Goal: Transaction & Acquisition: Purchase product/service

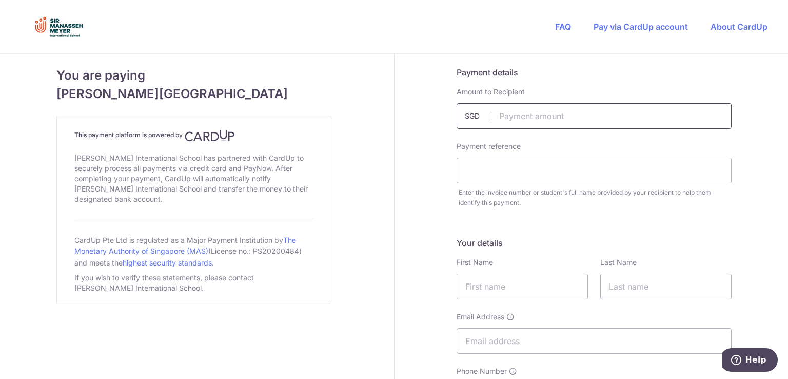
click at [517, 112] on input "text" at bounding box center [594, 116] width 275 height 26
click at [516, 117] on input "text" at bounding box center [594, 116] width 275 height 26
type input "600.00"
click at [483, 171] on input "text" at bounding box center [594, 170] width 275 height 26
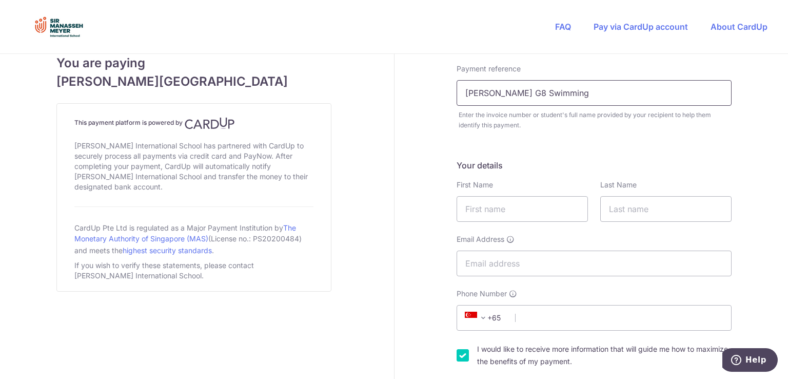
scroll to position [103, 0]
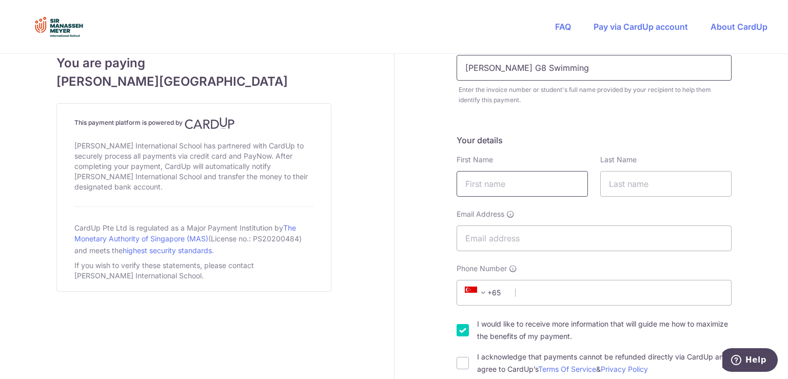
type input "[PERSON_NAME] G8 Swimming"
click at [484, 188] on input "text" at bounding box center [522, 184] width 131 height 26
type input "[PERSON_NAME]"
type input "[EMAIL_ADDRESS][DOMAIN_NAME]"
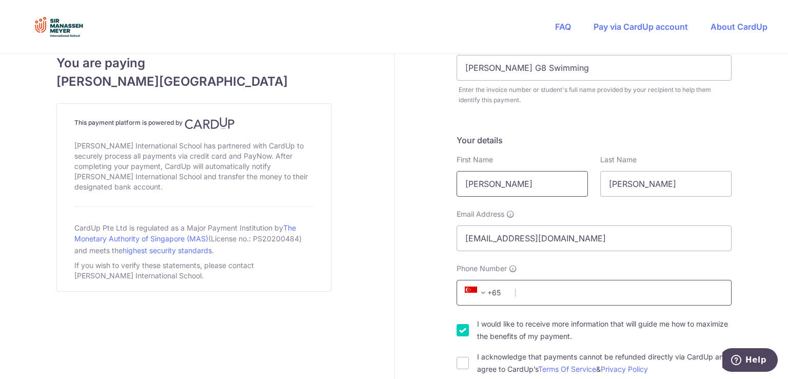
type input "91246438"
type input "569825"
type input "[STREET_ADDRESS], #08-03"
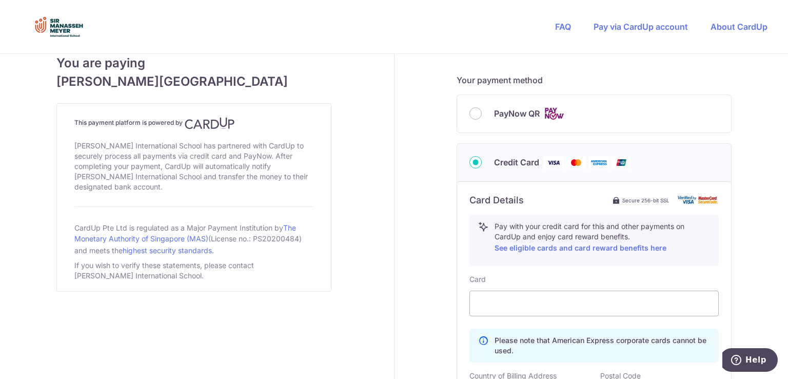
scroll to position [409, 0]
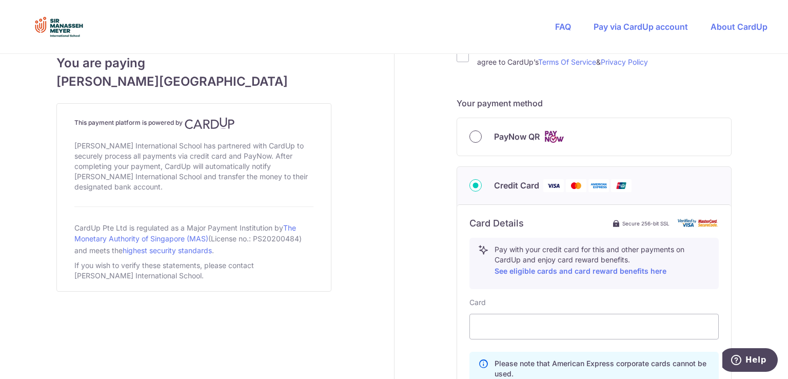
click at [469, 136] on input "PayNow QR" at bounding box center [475, 136] width 12 height 12
radio input "true"
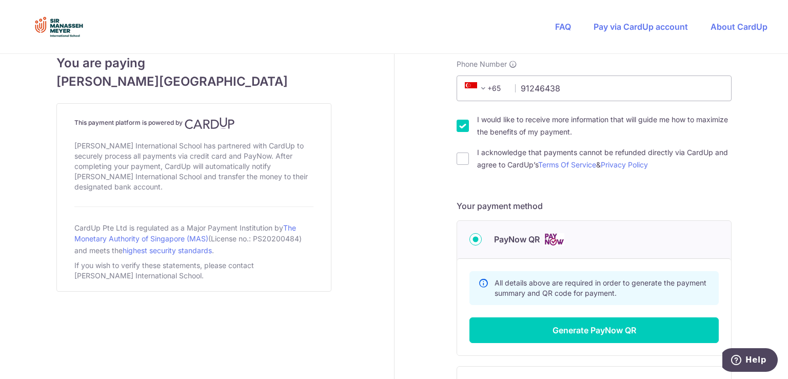
scroll to position [308, 0]
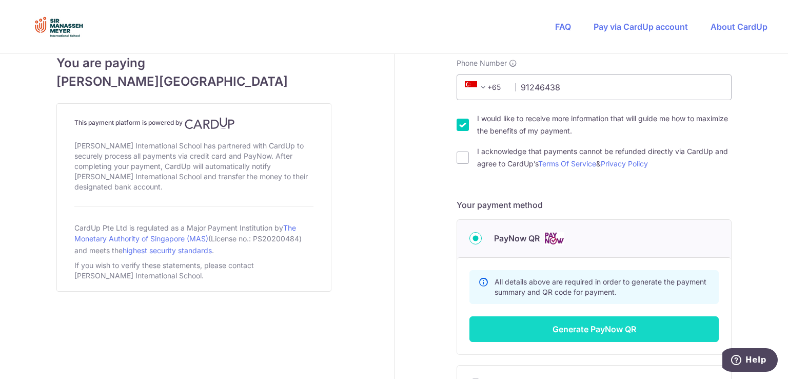
click at [574, 329] on button "Generate PayNow QR" at bounding box center [593, 329] width 249 height 26
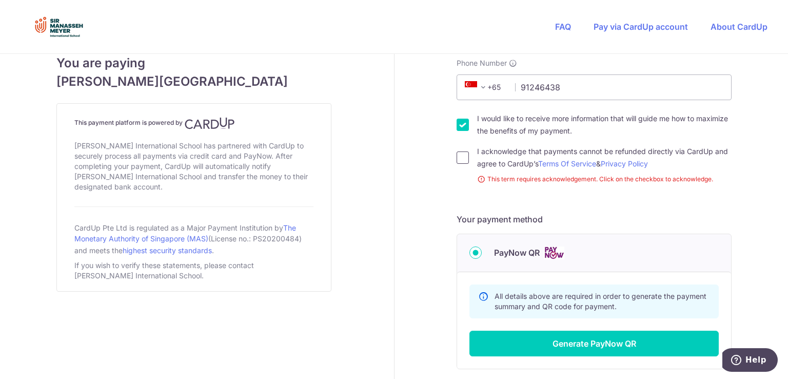
click at [460, 158] on input "I acknowledge that payments cannot be refunded directly via CardUp and agree to…" at bounding box center [463, 157] width 12 height 12
checkbox input "true"
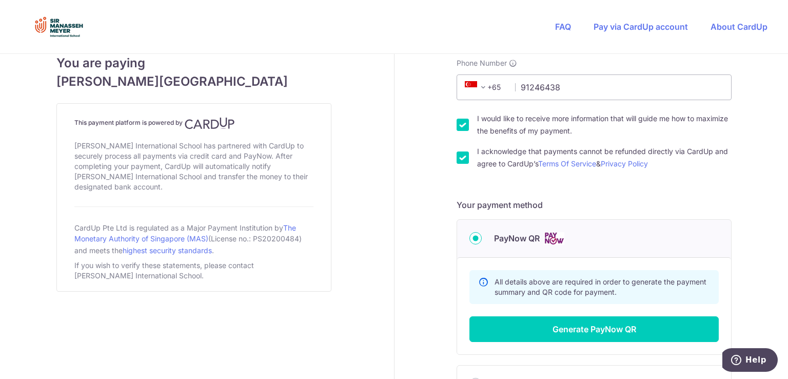
click at [462, 128] on input "I would like to receive more information that will guide me how to maximize the…" at bounding box center [463, 125] width 12 height 12
checkbox input "false"
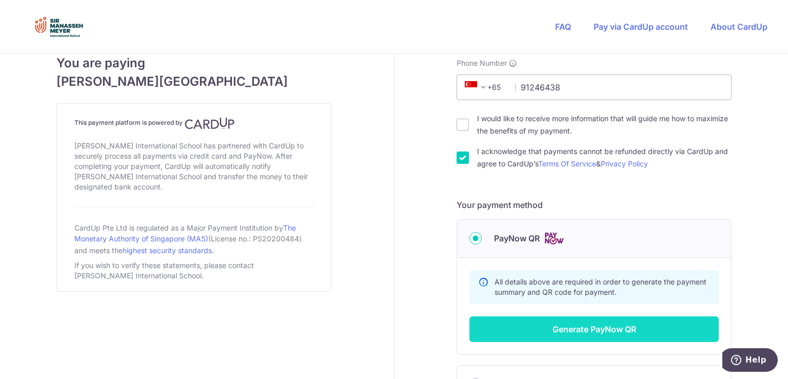
click at [589, 328] on button "Generate PayNow QR" at bounding box center [593, 329] width 249 height 26
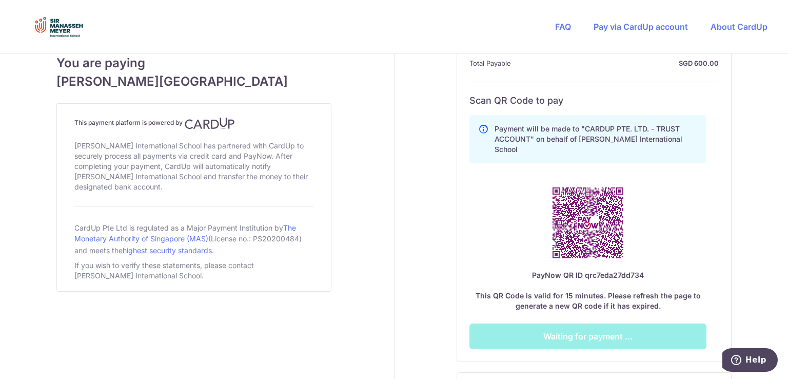
scroll to position [564, 0]
